Goal: Task Accomplishment & Management: Manage account settings

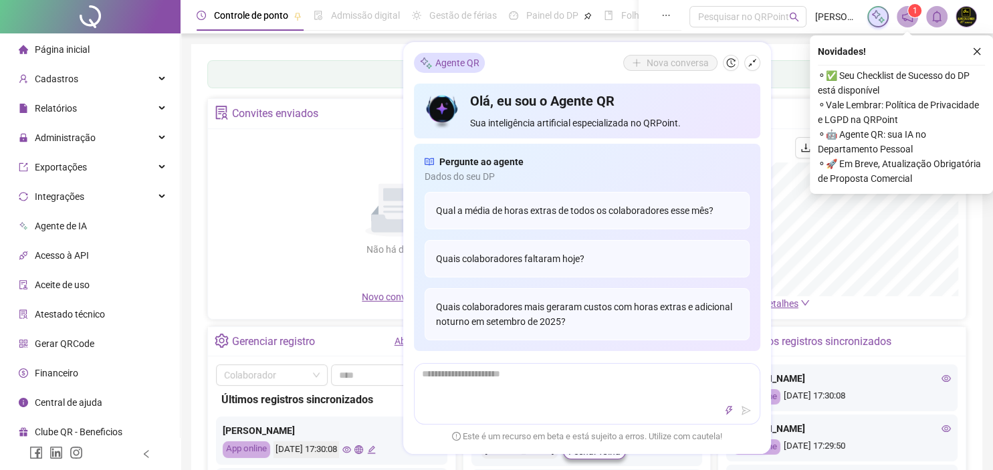
click at [981, 51] on icon "close" at bounding box center [977, 51] width 9 height 9
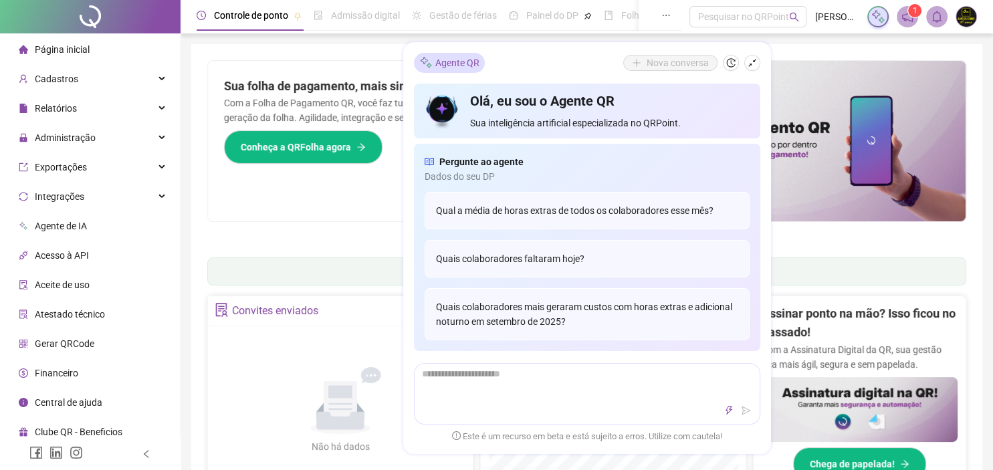
click at [918, 17] on sup "1" at bounding box center [914, 10] width 13 height 13
click at [912, 17] on icon "notification" at bounding box center [908, 17] width 12 height 12
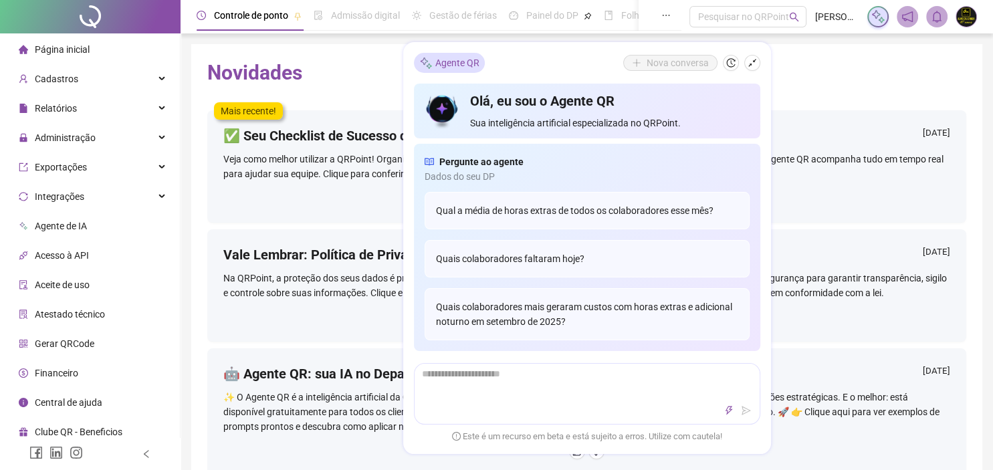
click at [880, 74] on h2 "Novidades" at bounding box center [586, 72] width 759 height 25
click at [354, 453] on div at bounding box center [586, 451] width 727 height 16
click at [304, 56] on div "Novidades Mais recente! ✅ Seu Checklist de Sucesso do DP está disponível [DATE]…" at bounding box center [586, 313] width 791 height 538
click at [100, 50] on li "Página inicial" at bounding box center [90, 49] width 175 height 27
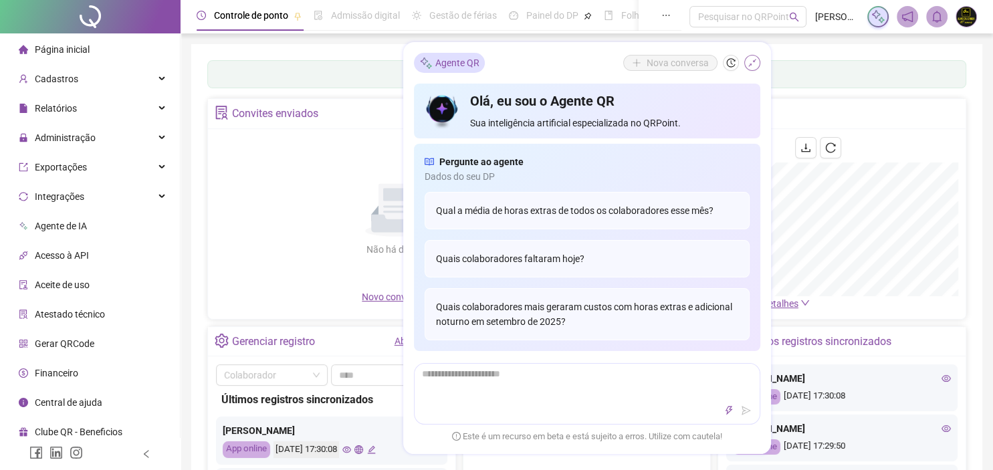
click at [756, 63] on icon "shrink" at bounding box center [752, 62] width 9 height 9
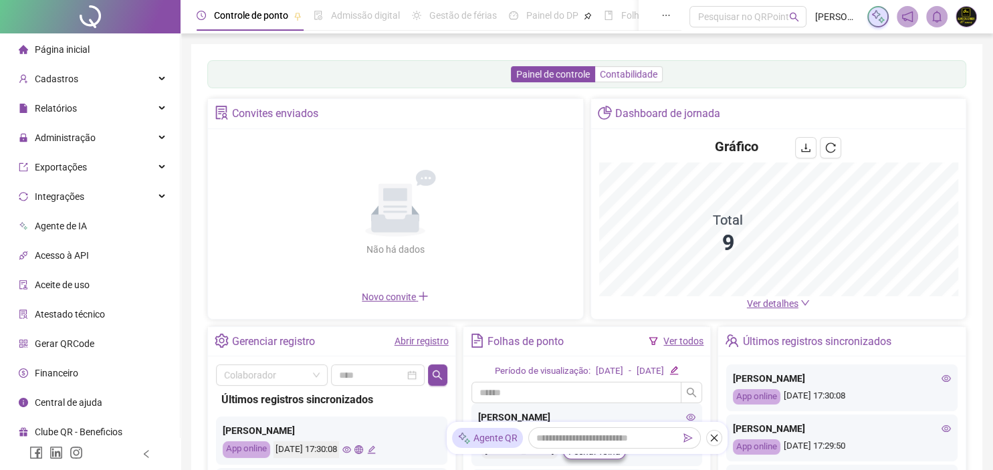
click at [622, 74] on span "Contabilidade" at bounding box center [629, 74] width 58 height 11
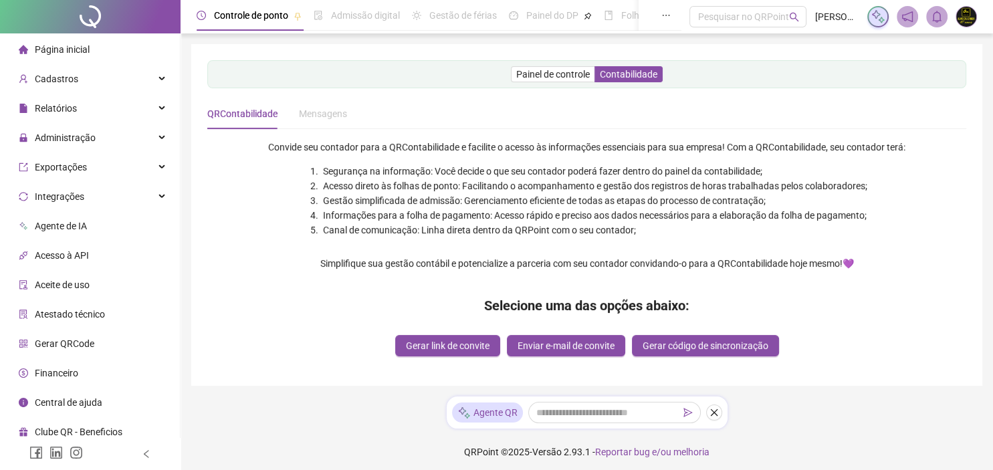
click at [970, 18] on img at bounding box center [967, 17] width 20 height 20
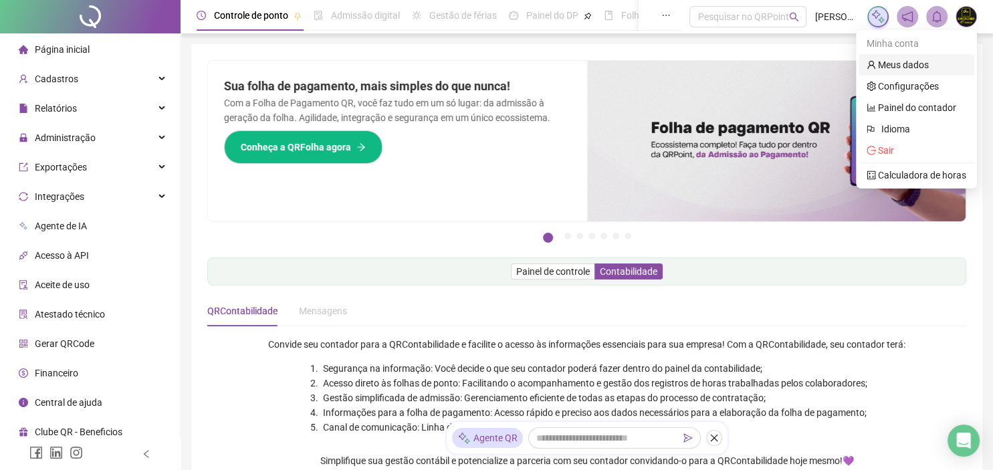
click at [904, 60] on link "Meus dados" at bounding box center [898, 65] width 62 height 11
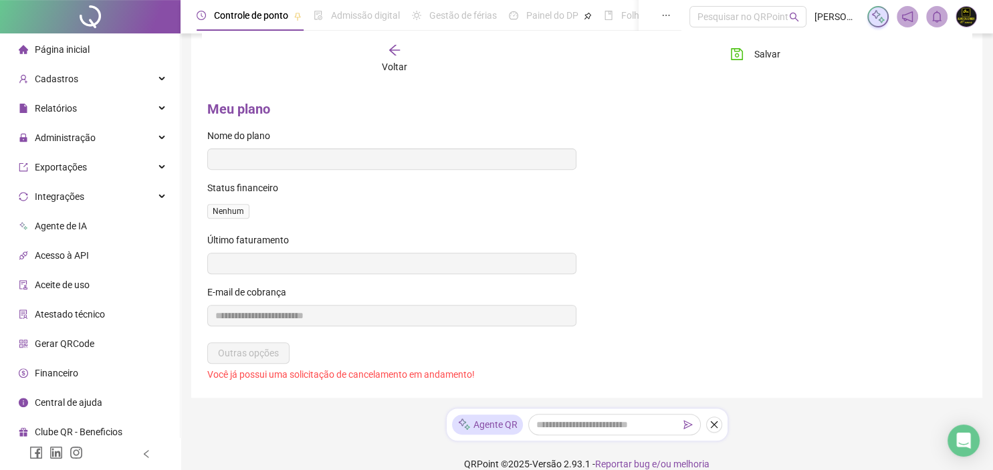
scroll to position [490, 0]
